Goal: Check status: Check status

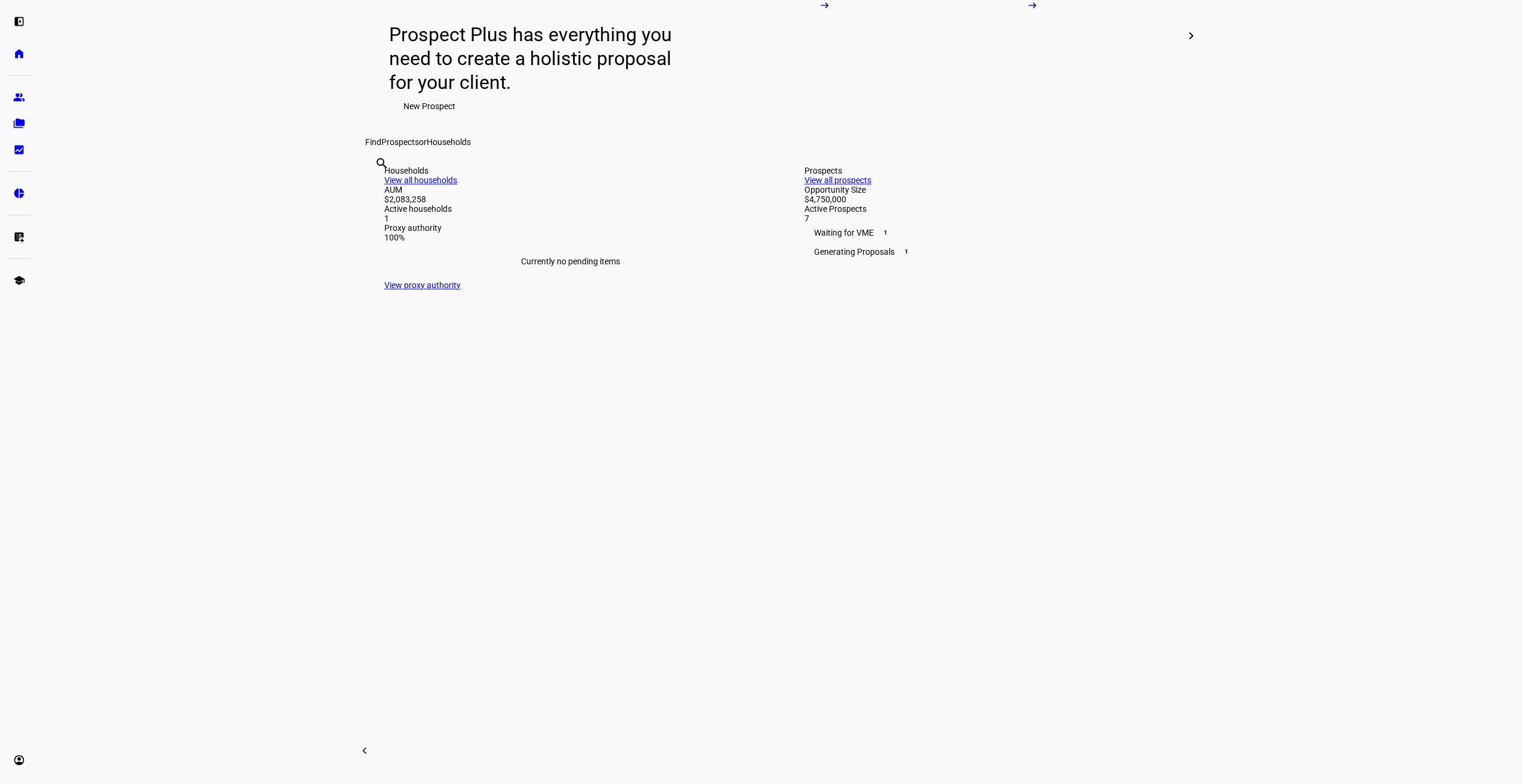
scroll to position [179, 0]
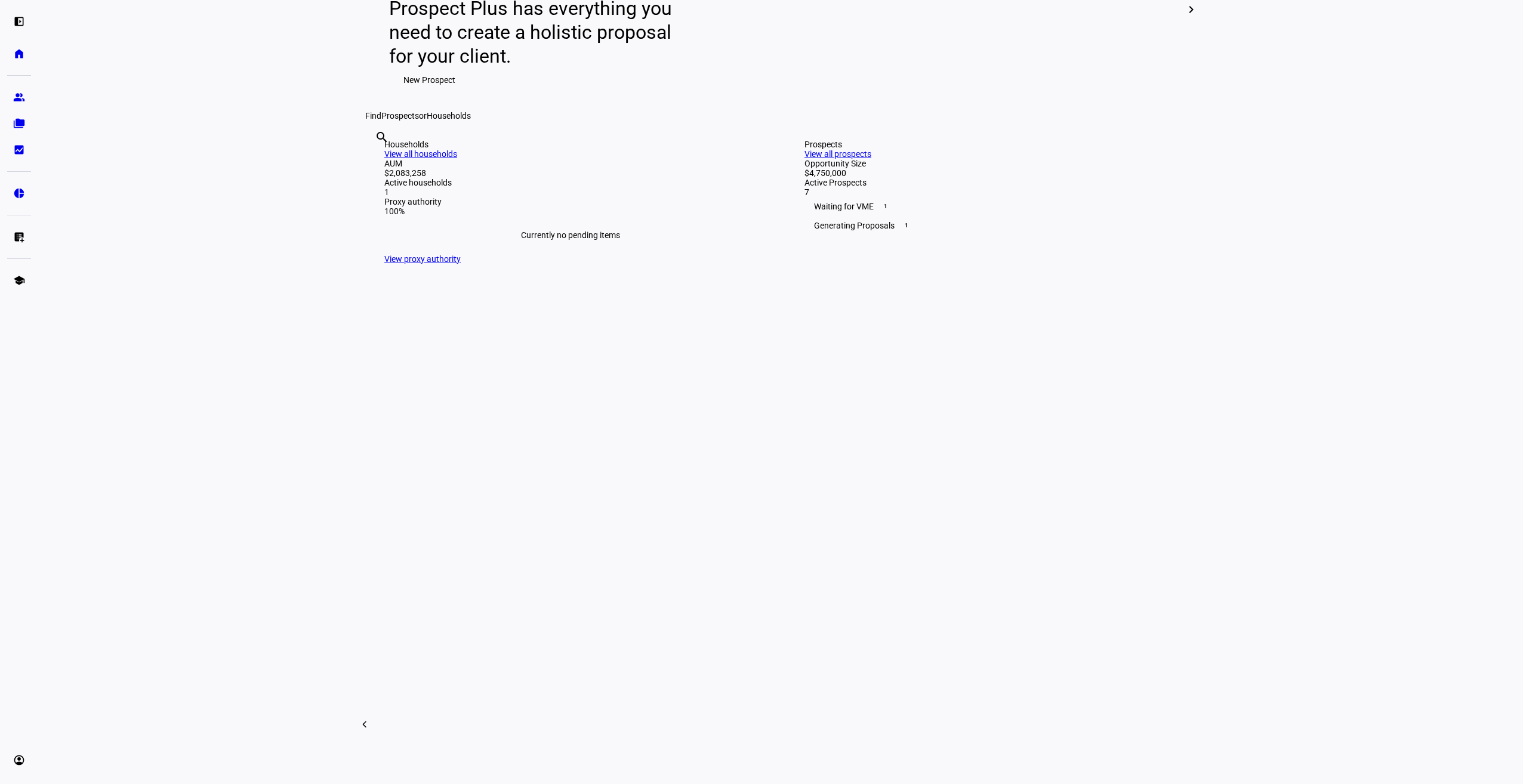
click at [457, 159] on link "View all households" at bounding box center [420, 154] width 73 height 10
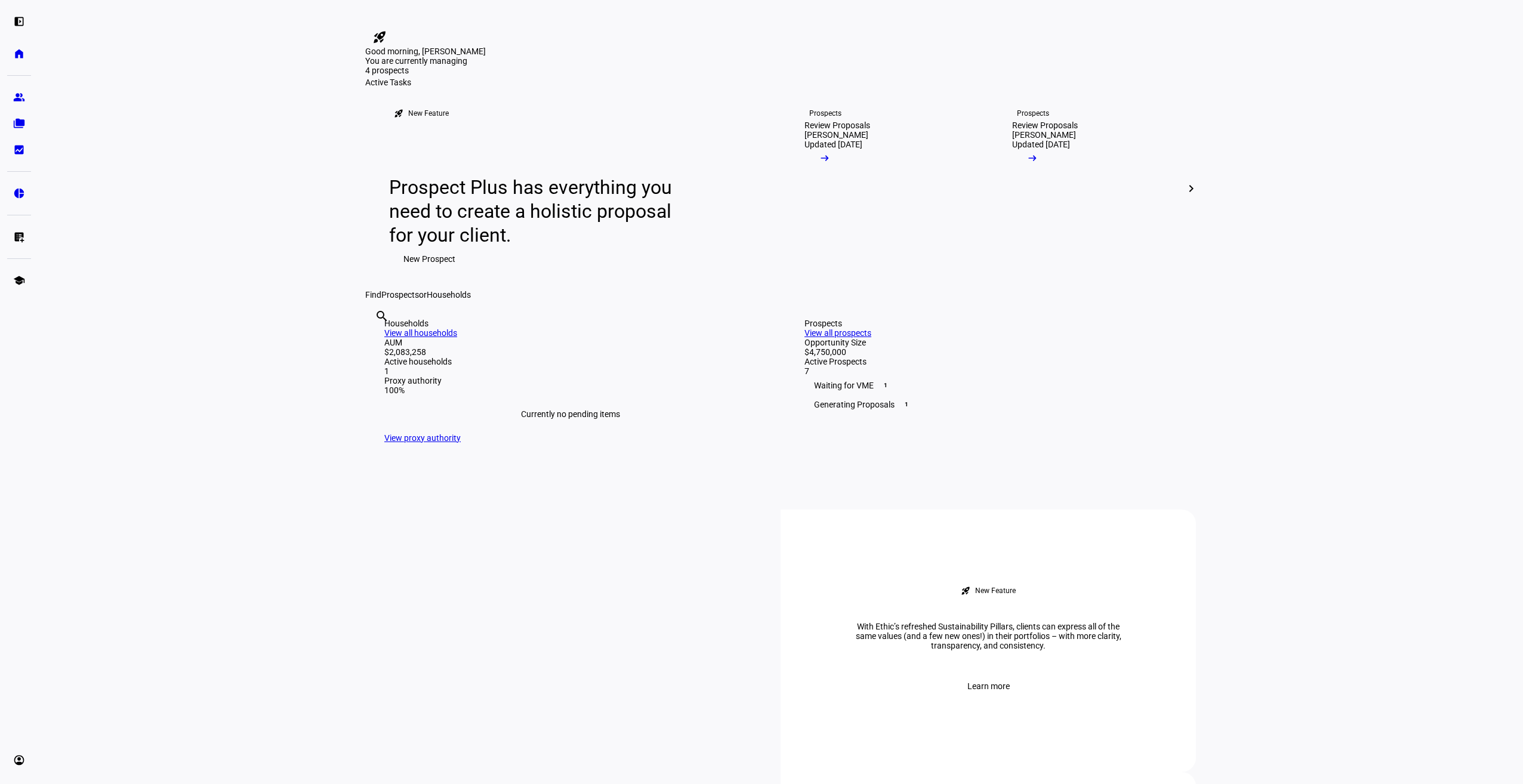
click at [872, 337] on link "View all prospects" at bounding box center [838, 333] width 67 height 10
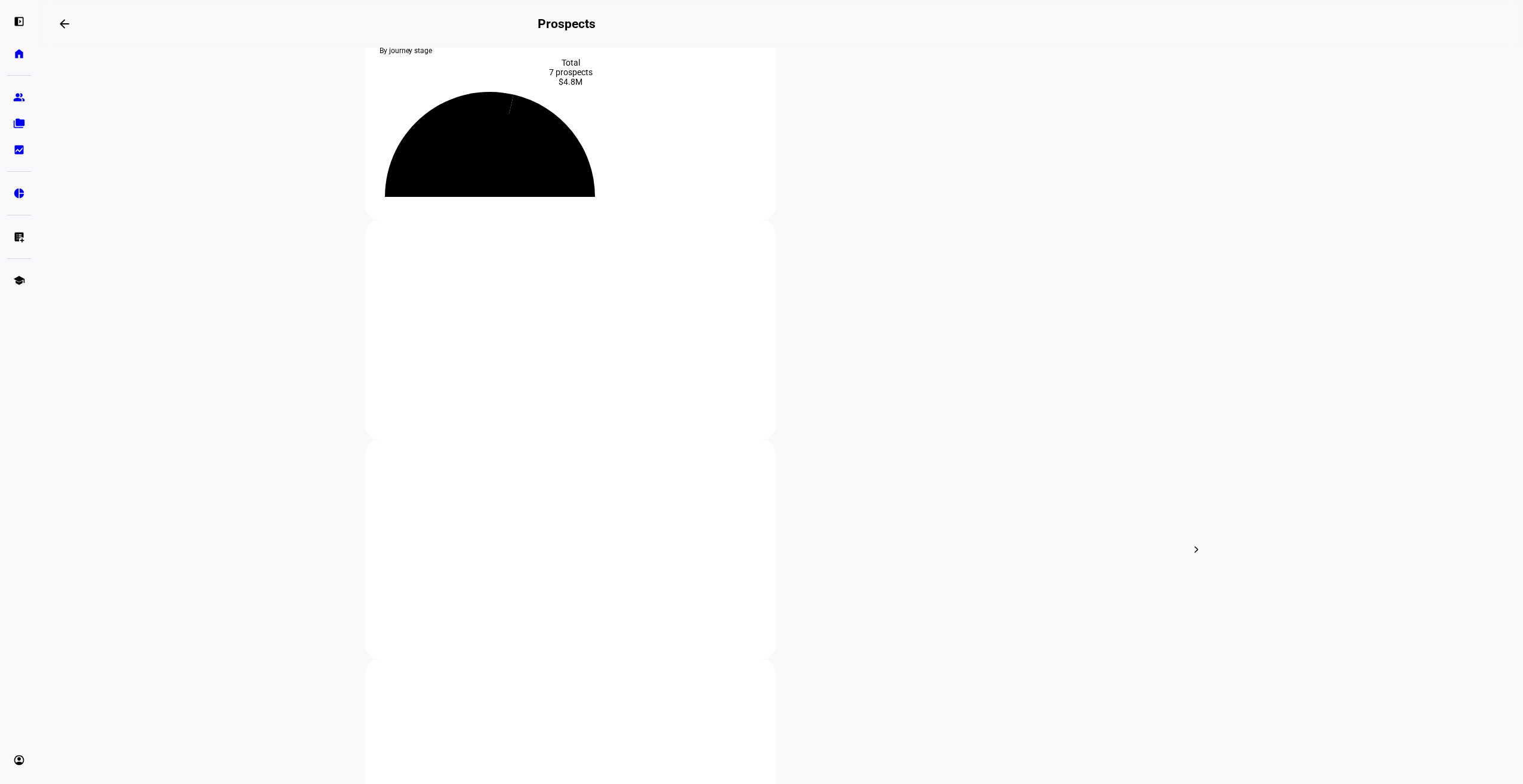
scroll to position [179, 0]
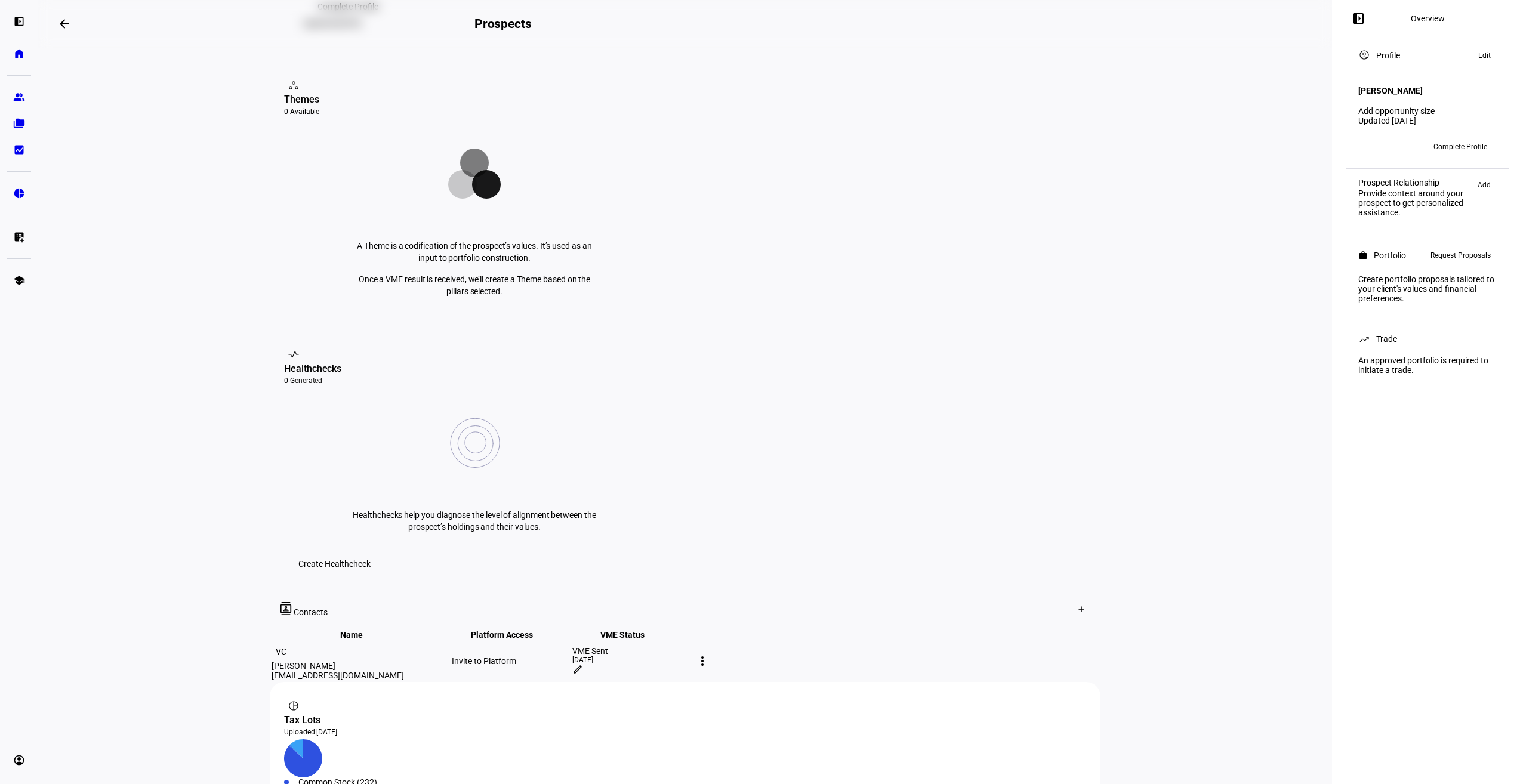
scroll to position [179, 0]
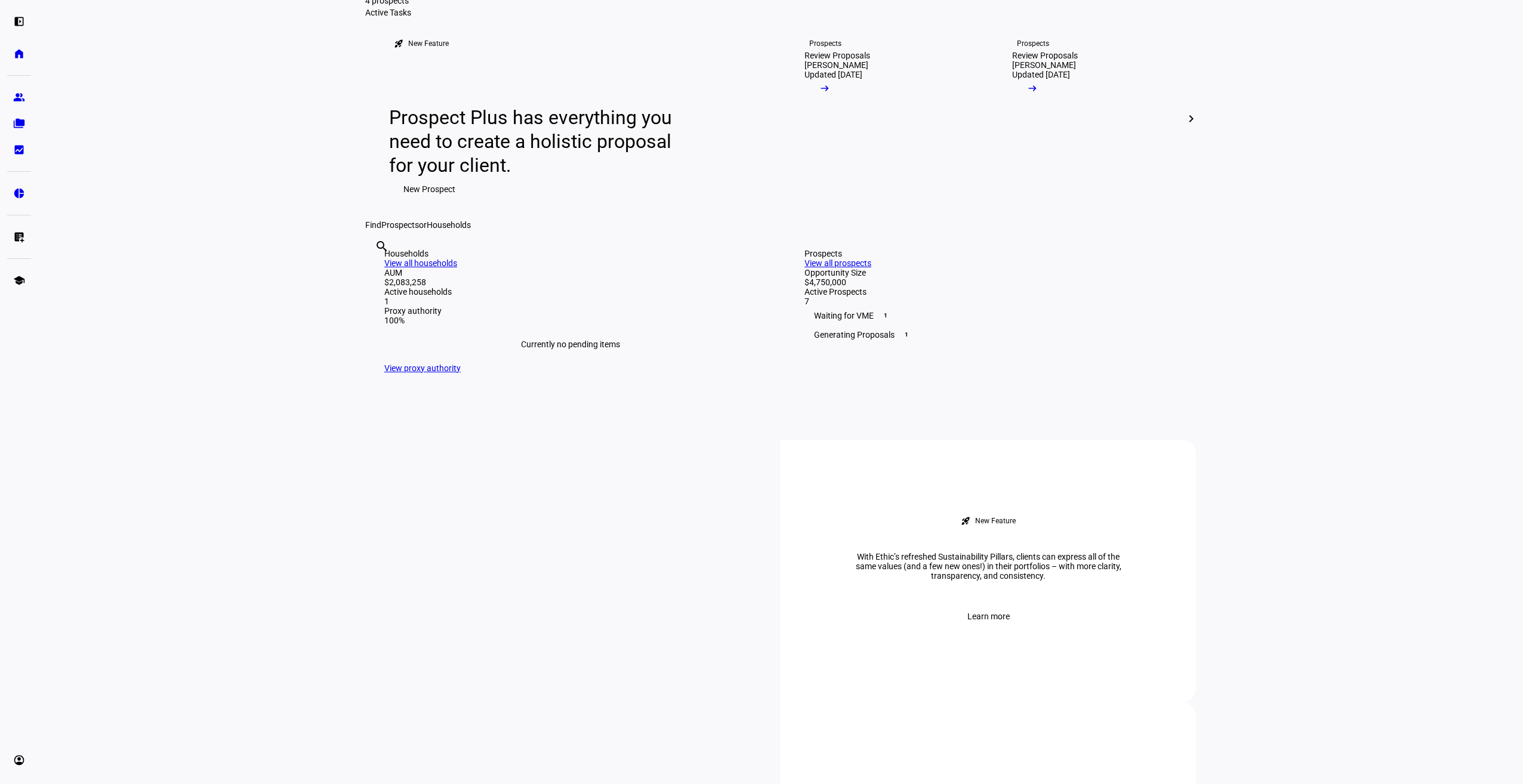
scroll to position [298, 0]
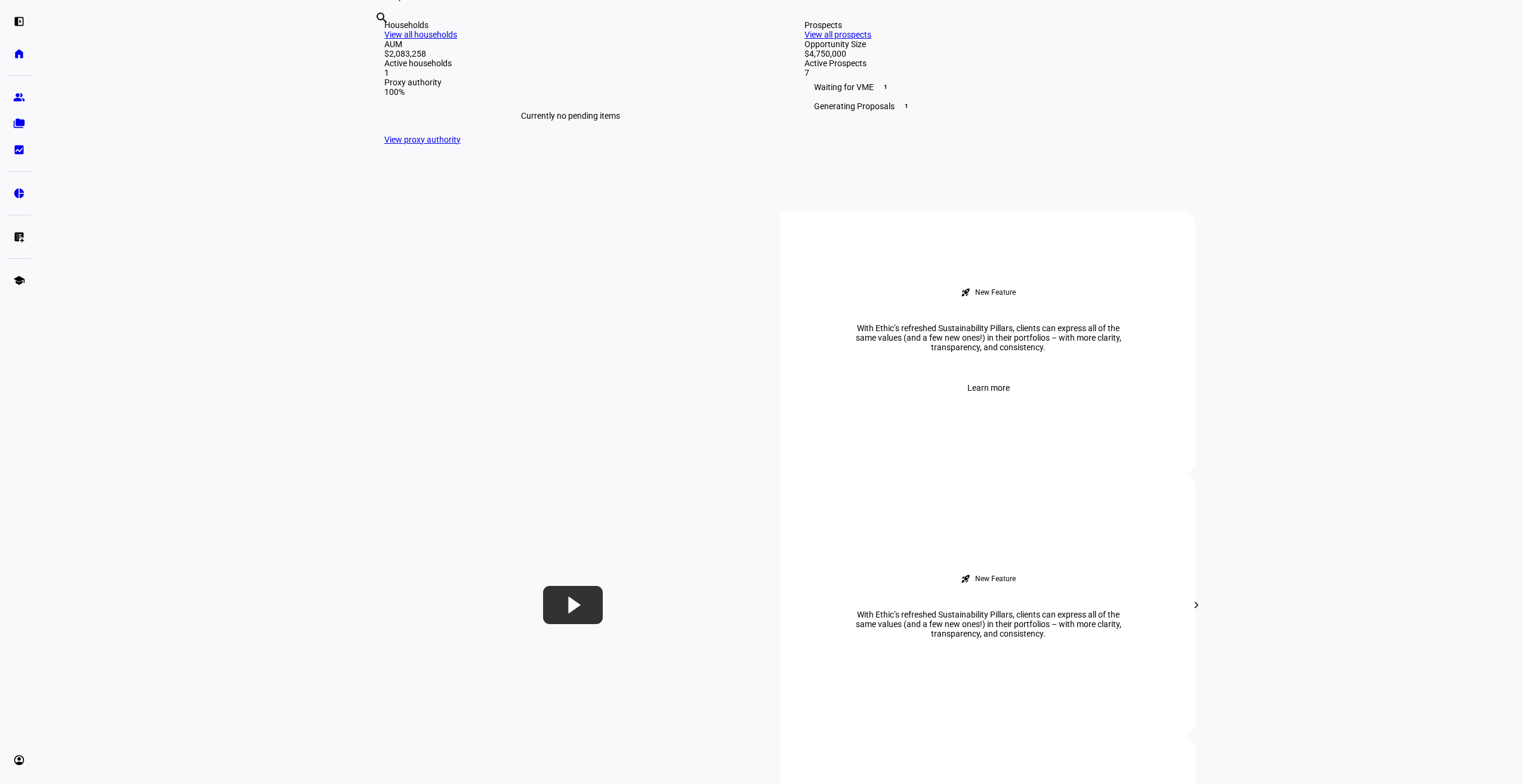
click at [872, 39] on link "View all prospects" at bounding box center [838, 35] width 67 height 10
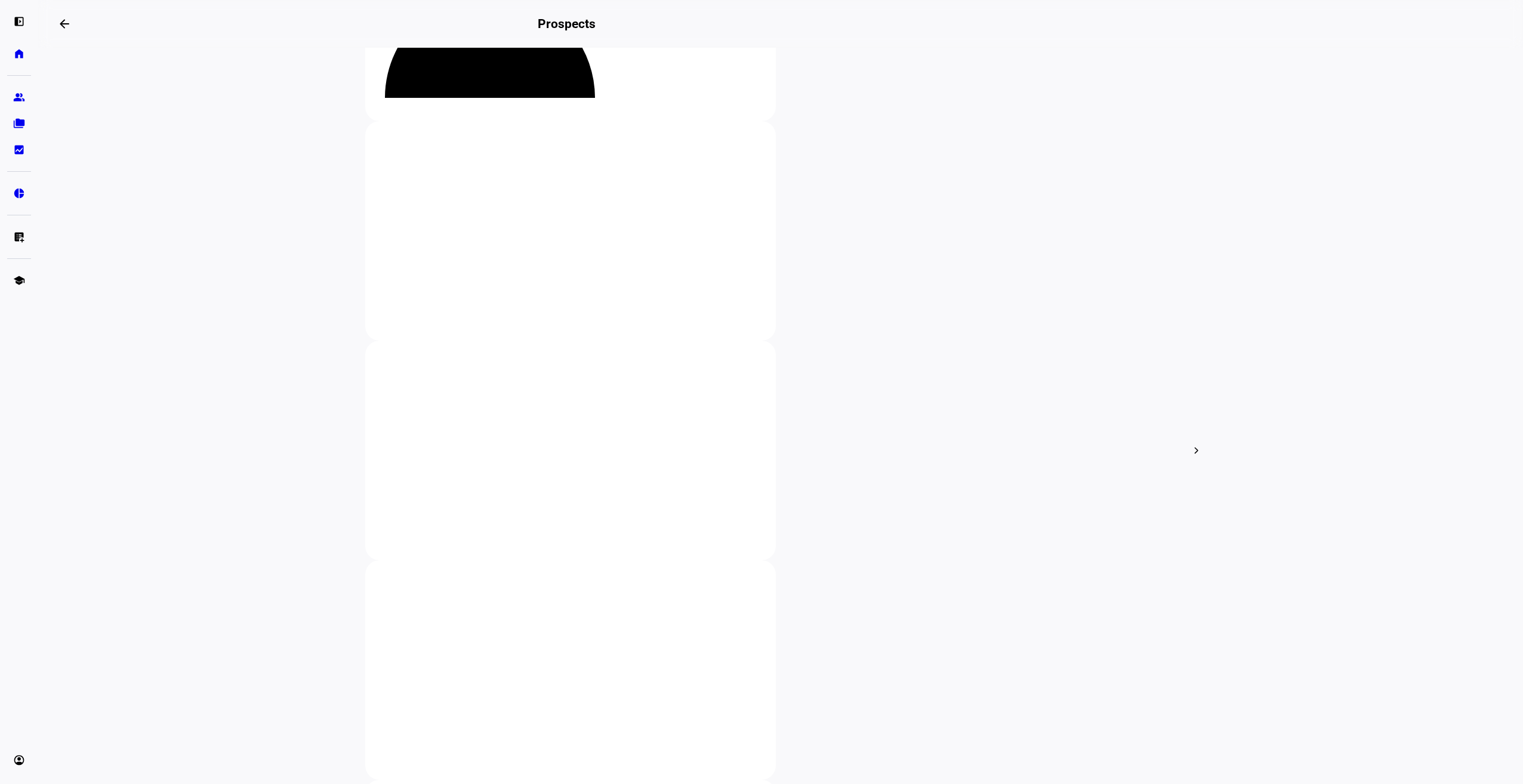
scroll to position [202, 0]
